Goal: Information Seeking & Learning: Find specific page/section

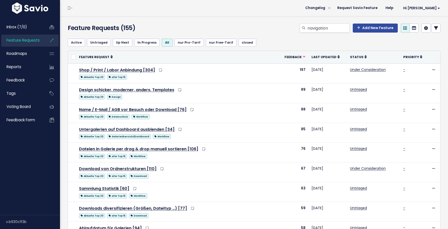
type input "navigation"
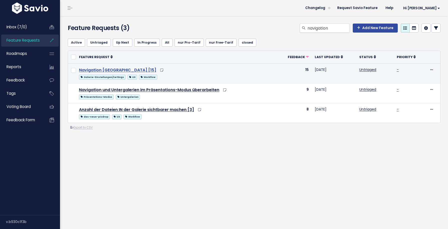
click at [156, 69] on link "Navigation [GEOGRAPHIC_DATA] [15]" at bounding box center [117, 70] width 77 height 6
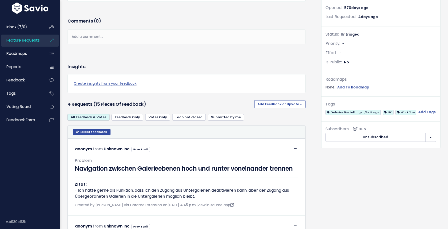
scroll to position [143, 0]
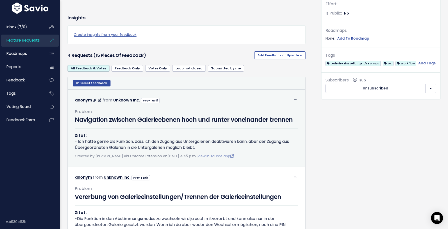
click at [234, 158] on link "View in source app" at bounding box center [216, 155] width 36 height 5
